Goal: Transaction & Acquisition: Purchase product/service

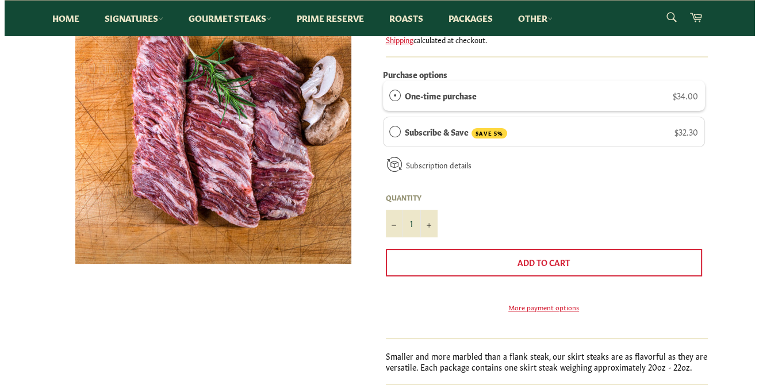
scroll to position [230, 0]
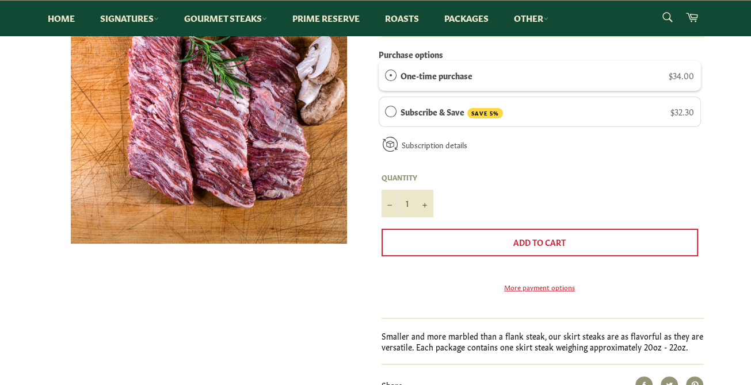
click at [187, 140] on img at bounding box center [209, 106] width 276 height 276
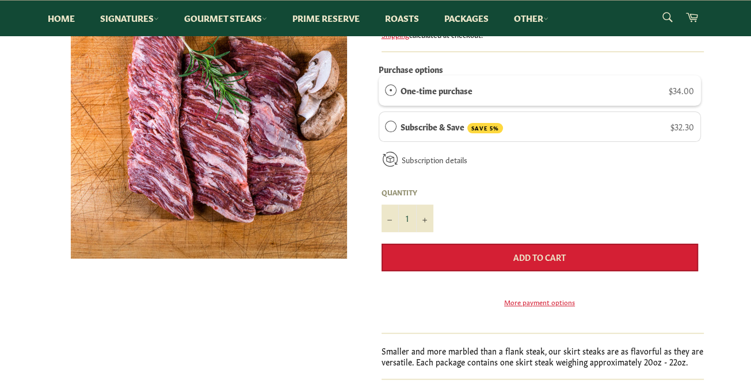
scroll to position [230, 0]
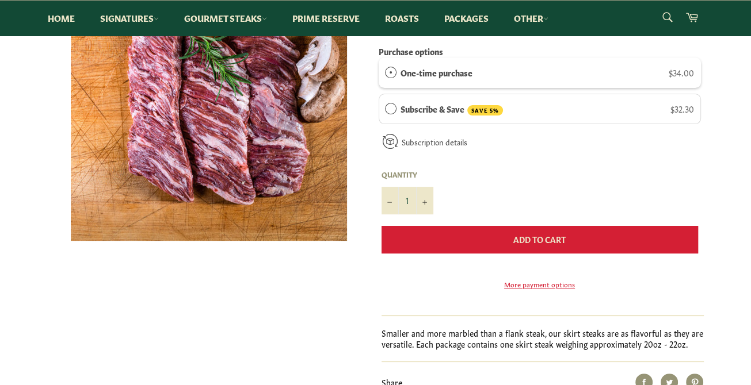
click at [534, 243] on span "Add to Cart" at bounding box center [539, 240] width 52 height 12
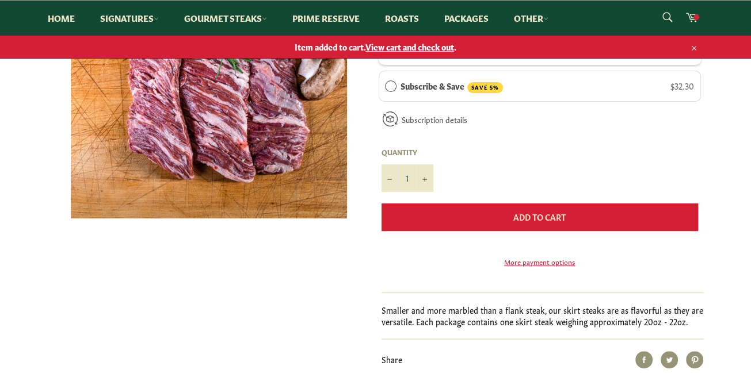
scroll to position [207, 0]
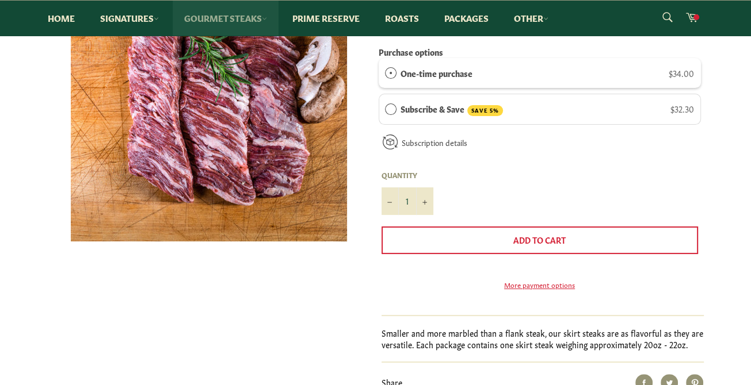
click at [209, 17] on link "Gourmet Steaks" at bounding box center [226, 18] width 106 height 35
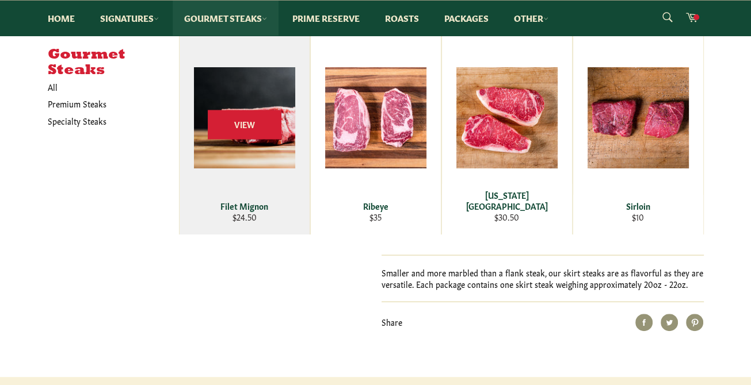
scroll to position [265, 0]
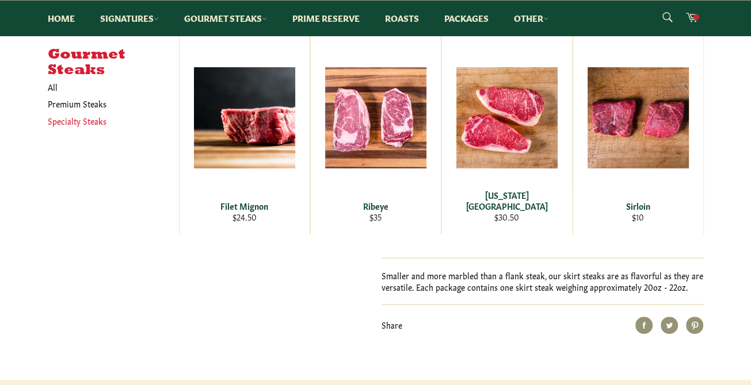
click at [70, 121] on link "Specialty Steaks" at bounding box center [104, 121] width 125 height 17
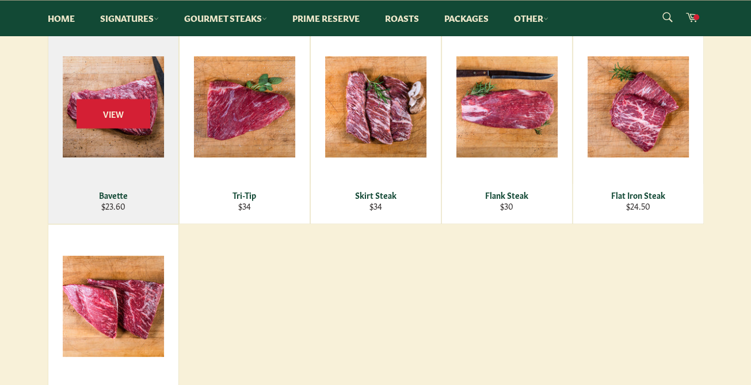
scroll to position [230, 0]
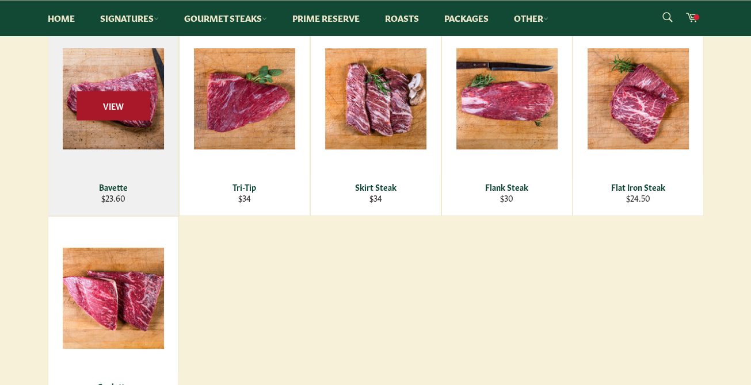
click at [127, 114] on span "View" at bounding box center [114, 105] width 74 height 29
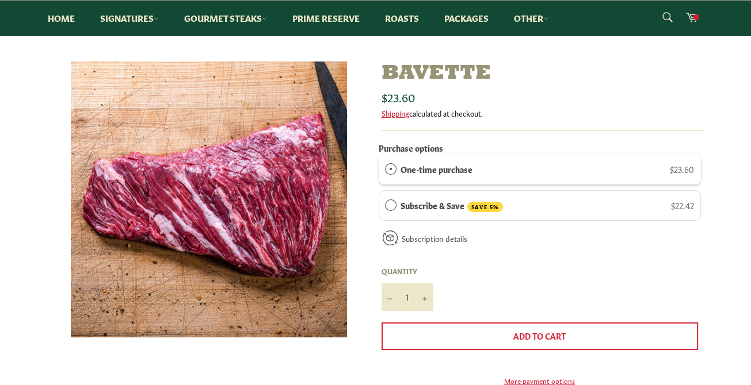
scroll to position [115, 0]
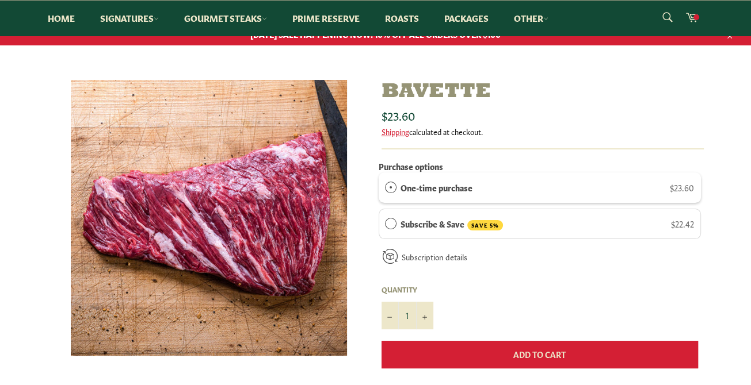
click at [541, 359] on button "Add to Cart" at bounding box center [539, 355] width 316 height 28
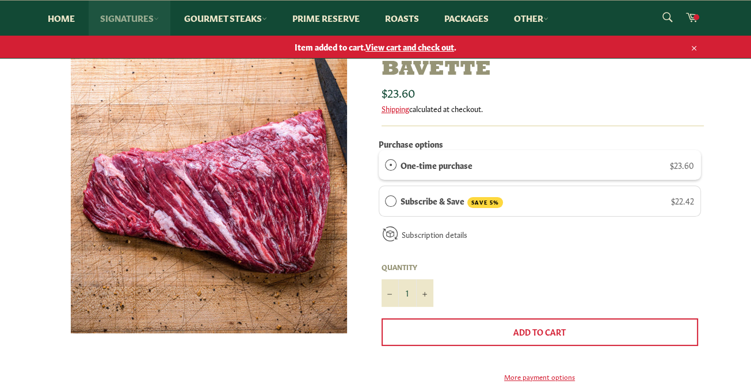
click at [110, 20] on link "Signatures" at bounding box center [130, 18] width 82 height 35
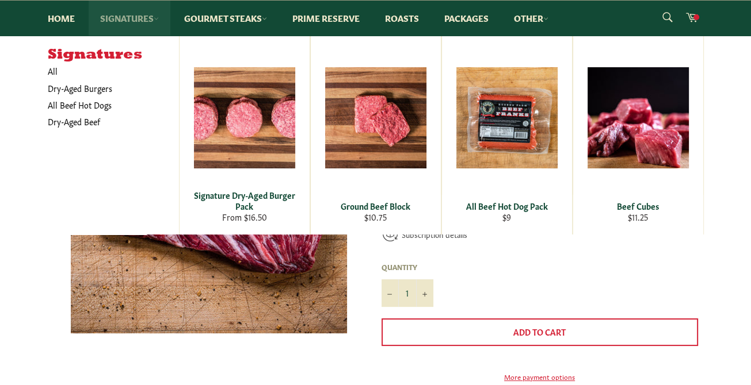
click at [120, 18] on link "Signatures" at bounding box center [130, 18] width 82 height 35
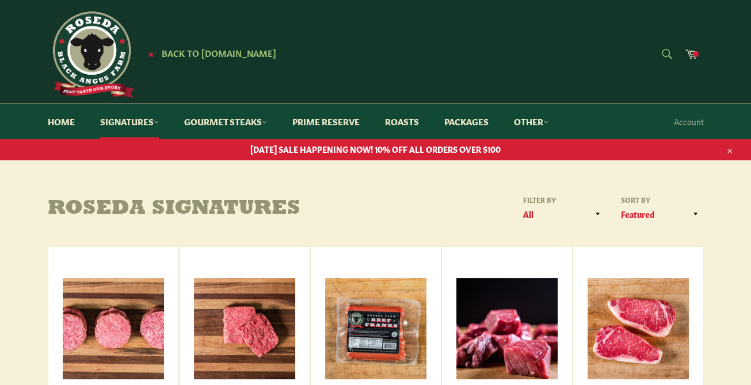
click at [659, 55] on form "Search Search" at bounding box center [666, 55] width 26 height 26
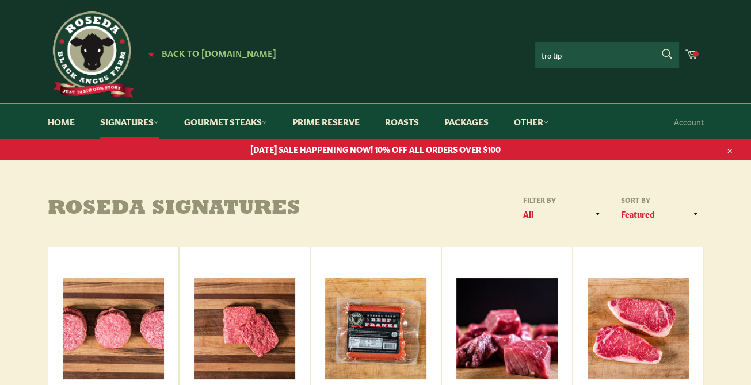
type input "tro tip"
click at [653, 42] on button "Search" at bounding box center [666, 54] width 26 height 24
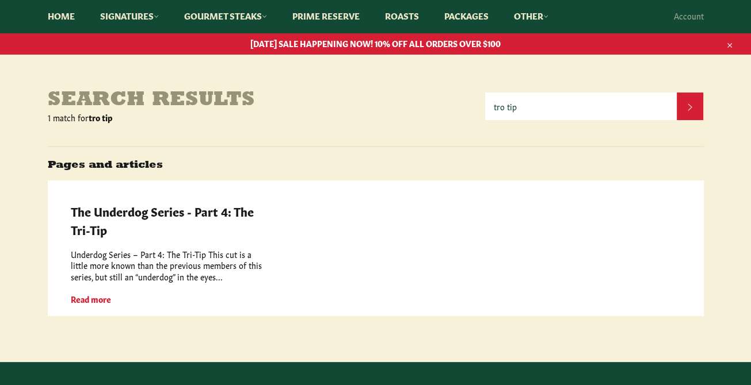
scroll to position [115, 0]
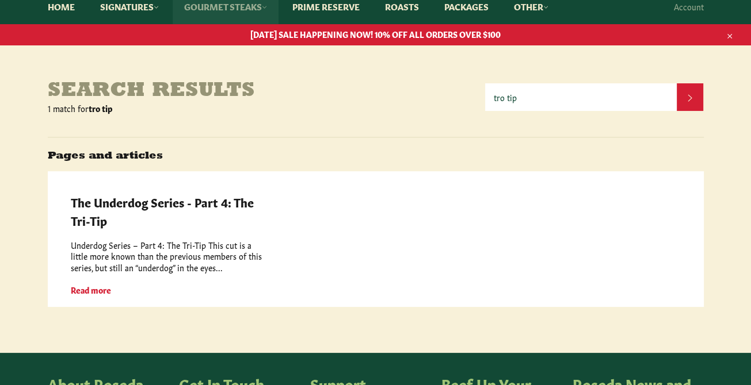
click at [194, 6] on link "Gourmet Steaks" at bounding box center [226, 6] width 106 height 35
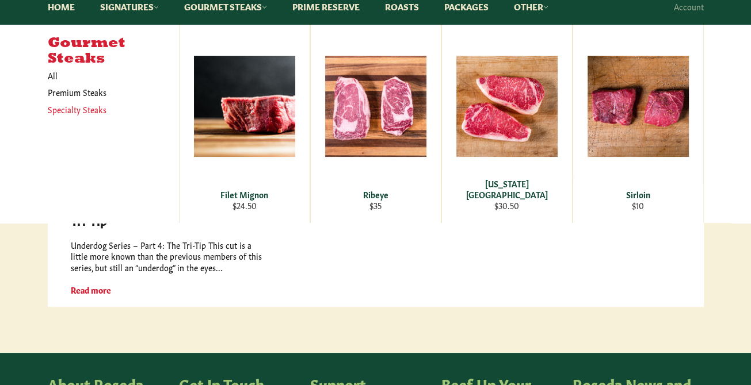
click at [93, 111] on link "Specialty Steaks" at bounding box center [104, 109] width 125 height 17
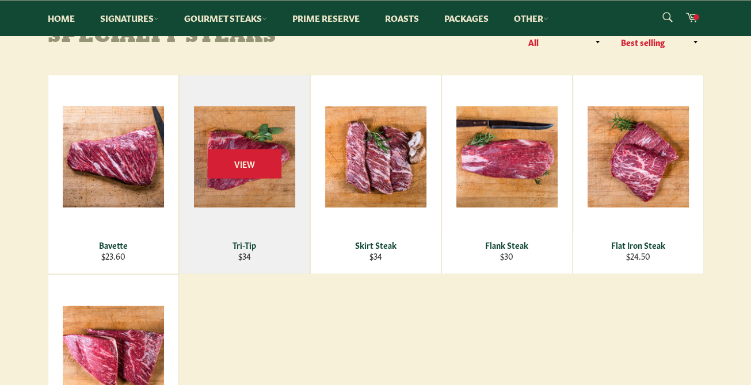
scroll to position [173, 0]
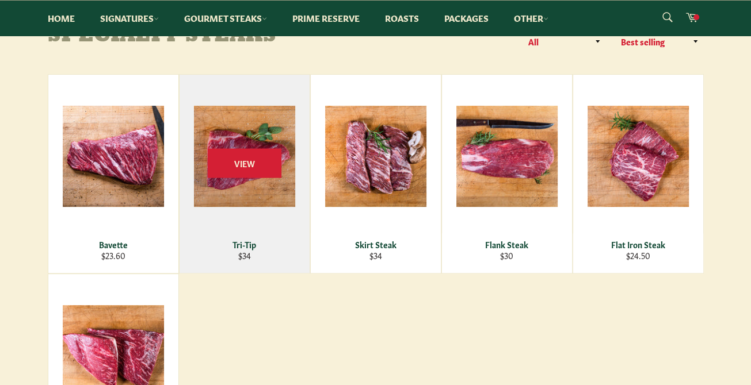
click at [248, 244] on div "Tri-Tip" at bounding box center [244, 244] width 116 height 11
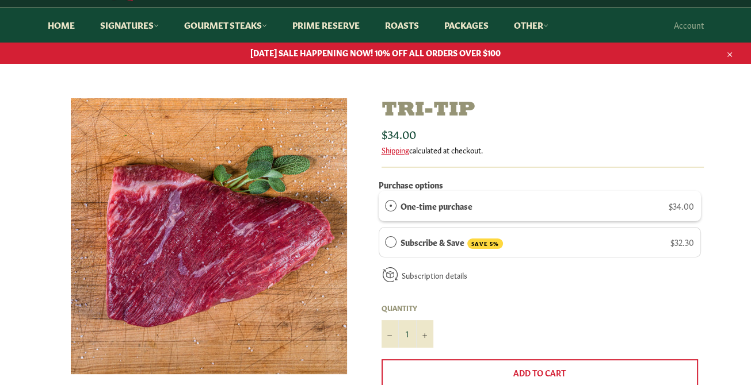
scroll to position [115, 0]
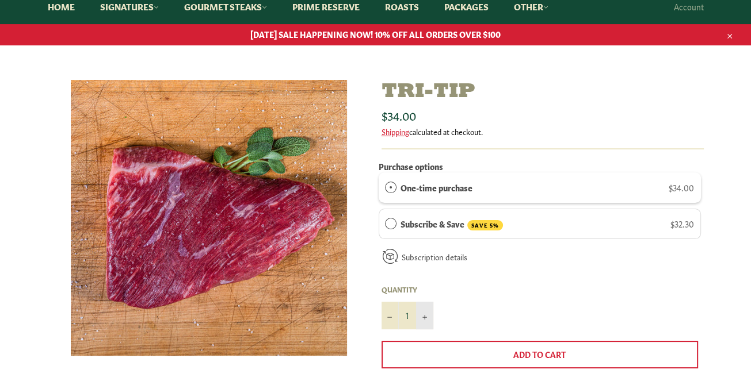
click at [426, 318] on icon "Increase item quantity by one" at bounding box center [424, 317] width 5 height 5
type input "2"
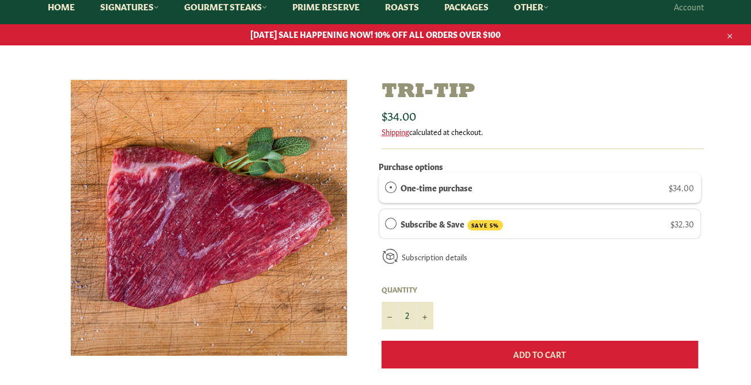
click at [505, 351] on button "Add to Cart" at bounding box center [539, 355] width 316 height 28
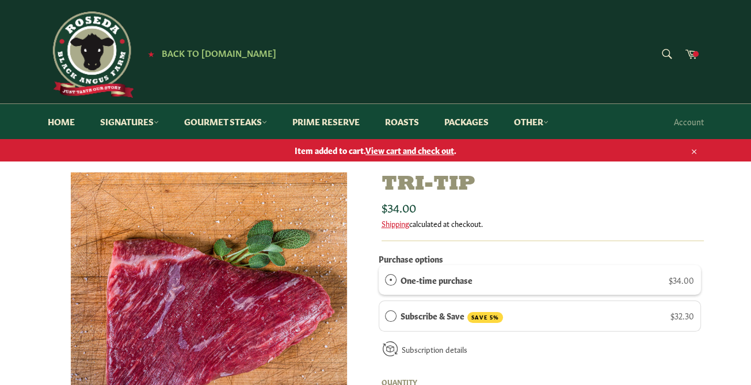
scroll to position [253, 0]
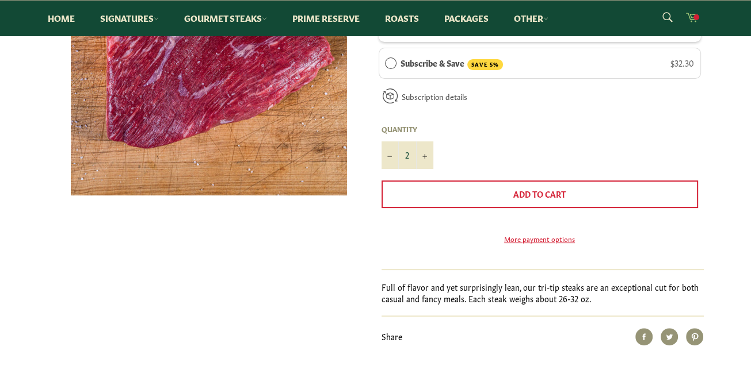
click at [693, 17] on span at bounding box center [696, 17] width 6 height 6
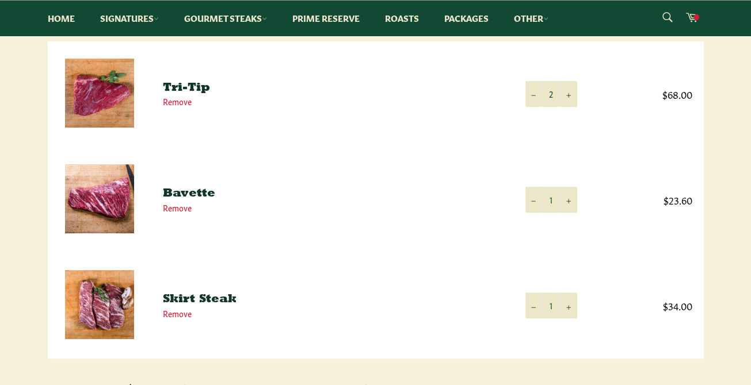
scroll to position [173, 0]
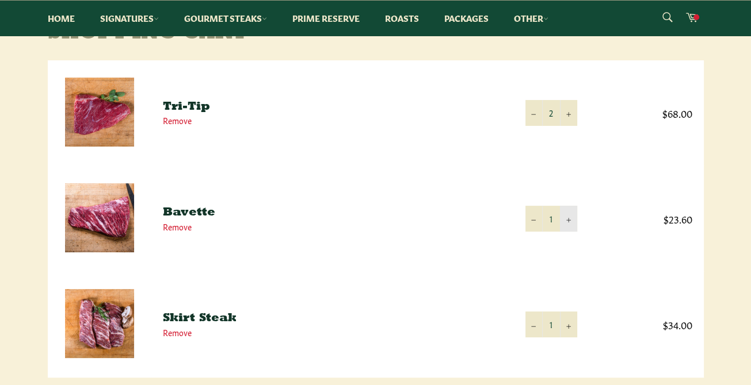
click at [570, 220] on icon "Increase item quantity by one" at bounding box center [568, 220] width 5 height 5
click at [533, 220] on icon "Reduce item quantity by one" at bounding box center [533, 220] width 5 height 1
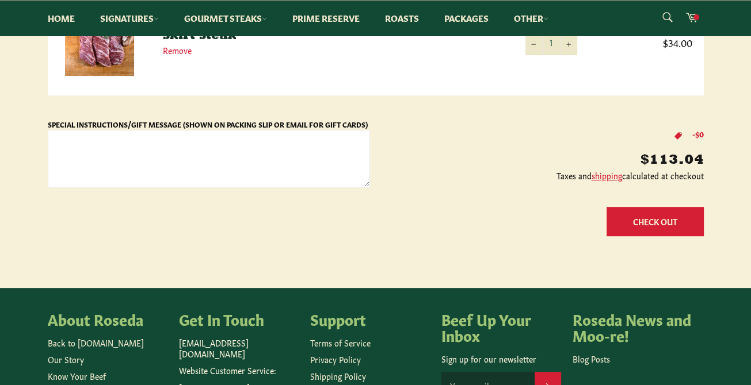
scroll to position [460, 0]
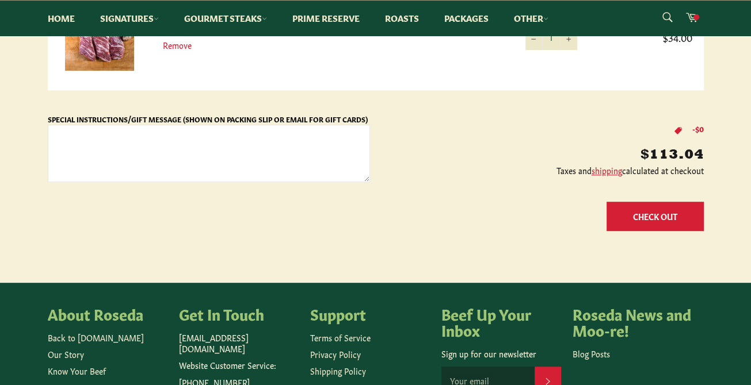
click at [647, 217] on button "Check Out" at bounding box center [654, 216] width 97 height 29
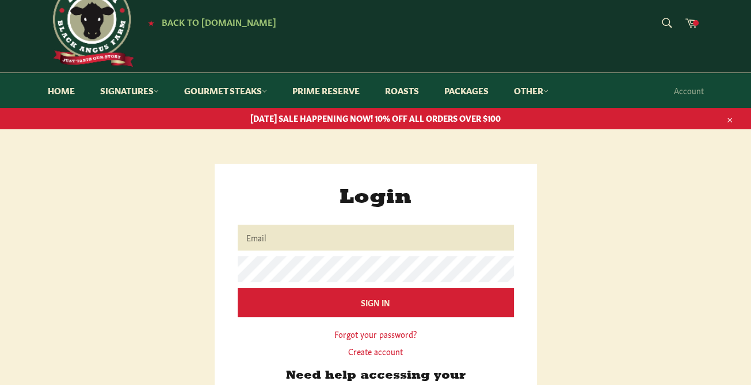
scroll to position [58, 0]
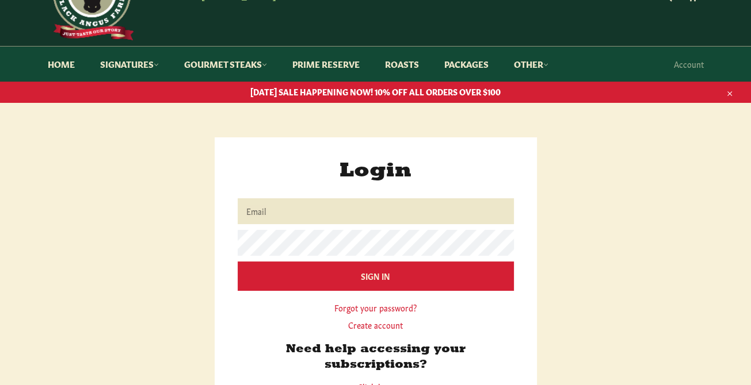
click at [295, 213] on input "Email" at bounding box center [376, 211] width 276 height 26
